Goal: Check status: Check status

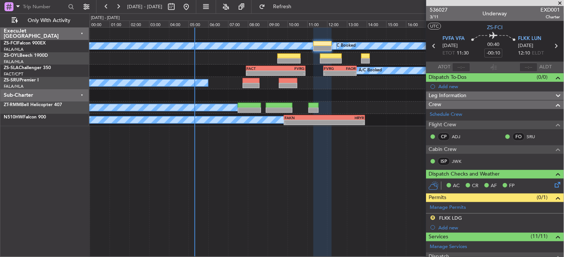
click at [562, 5] on span at bounding box center [560, 3] width 7 height 7
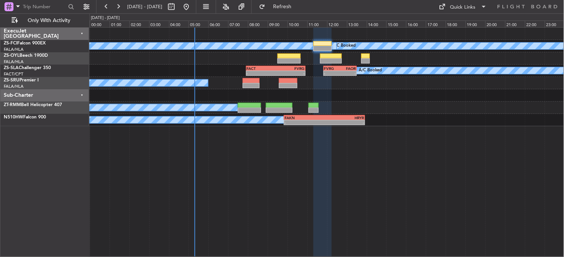
type input "0"
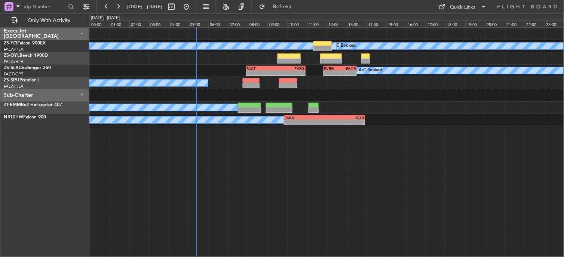
click at [475, 249] on div "A/C Booked A/C Booked A/C Booked A/C Booked A/C Booked A/C Booked A/C Booked A/…" at bounding box center [326, 142] width 475 height 230
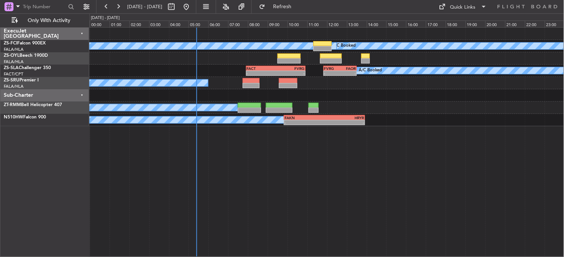
click at [475, 249] on div "A/C Booked A/C Booked A/C Booked A/C Booked A/C Booked A/C Booked A/C Booked A/…" at bounding box center [326, 142] width 475 height 230
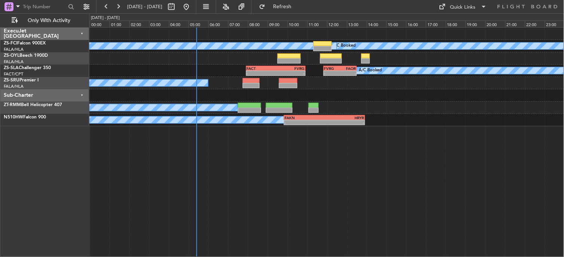
click at [475, 249] on div "A/C Booked A/C Booked A/C Booked A/C Booked A/C Booked A/C Booked A/C Booked A/…" at bounding box center [326, 142] width 475 height 230
click at [478, 249] on div "A/C Booked A/C Booked A/C Booked A/C Booked A/C Booked A/C Booked A/C Booked A/…" at bounding box center [326, 142] width 475 height 230
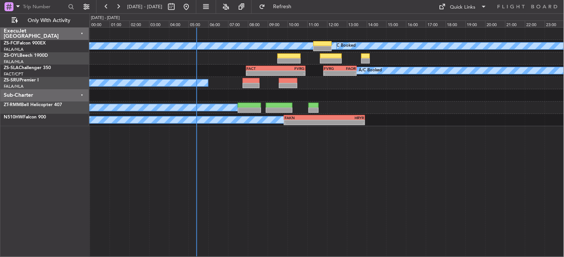
click at [493, 249] on div "A/C Booked A/C Booked A/C Booked A/C Booked A/C Booked A/C Booked A/C Booked A/…" at bounding box center [326, 142] width 475 height 230
click at [491, 252] on div "A/C Booked A/C Booked A/C Booked A/C Booked A/C Booked A/C Booked A/C Booked A/…" at bounding box center [326, 142] width 475 height 230
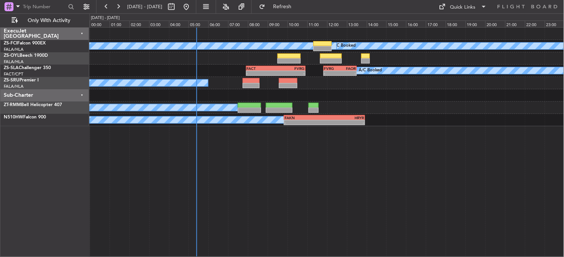
click at [491, 252] on div "A/C Booked A/C Booked A/C Booked A/C Booked A/C Booked A/C Booked A/C Booked A/…" at bounding box center [326, 142] width 475 height 230
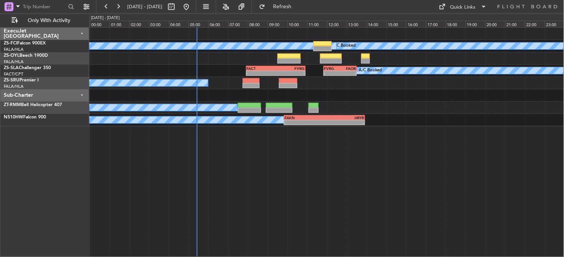
click at [491, 252] on div "A/C Booked A/C Booked A/C Booked A/C Booked A/C Booked A/C Booked A/C Booked A/…" at bounding box center [326, 142] width 475 height 230
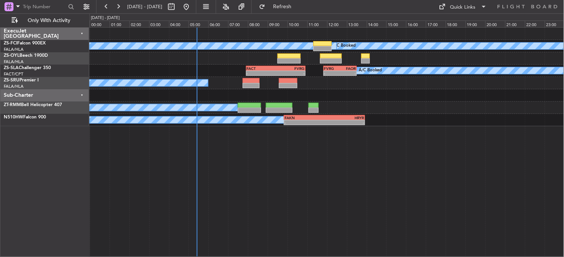
click at [491, 252] on div "A/C Booked A/C Booked A/C Booked A/C Booked A/C Booked A/C Booked A/C Booked A/…" at bounding box center [326, 142] width 475 height 230
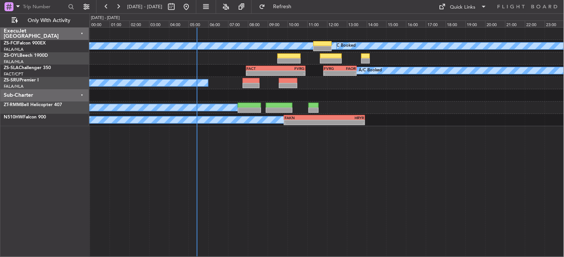
click at [491, 252] on div "A/C Booked A/C Booked A/C Booked A/C Booked A/C Booked A/C Booked A/C Booked A/…" at bounding box center [326, 142] width 475 height 230
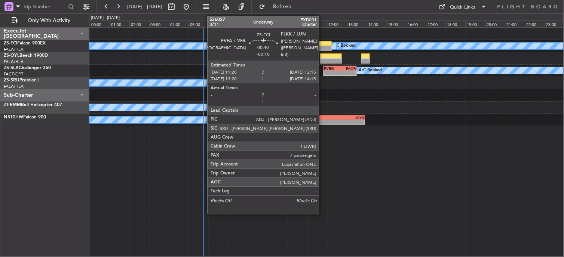
click at [323, 46] on div at bounding box center [323, 48] width 18 height 5
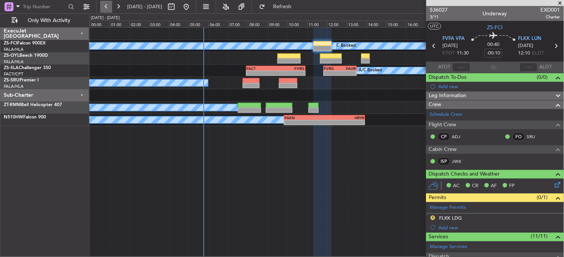
click at [105, 5] on button at bounding box center [106, 7] width 12 height 12
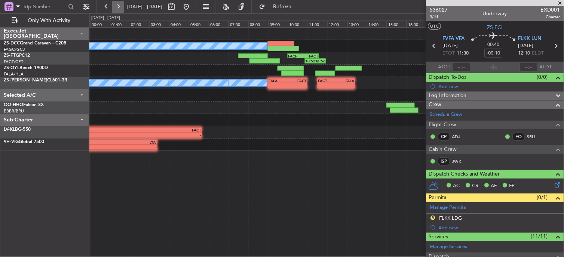
click at [122, 6] on button at bounding box center [118, 7] width 12 height 12
